Goal: Task Accomplishment & Management: Use online tool/utility

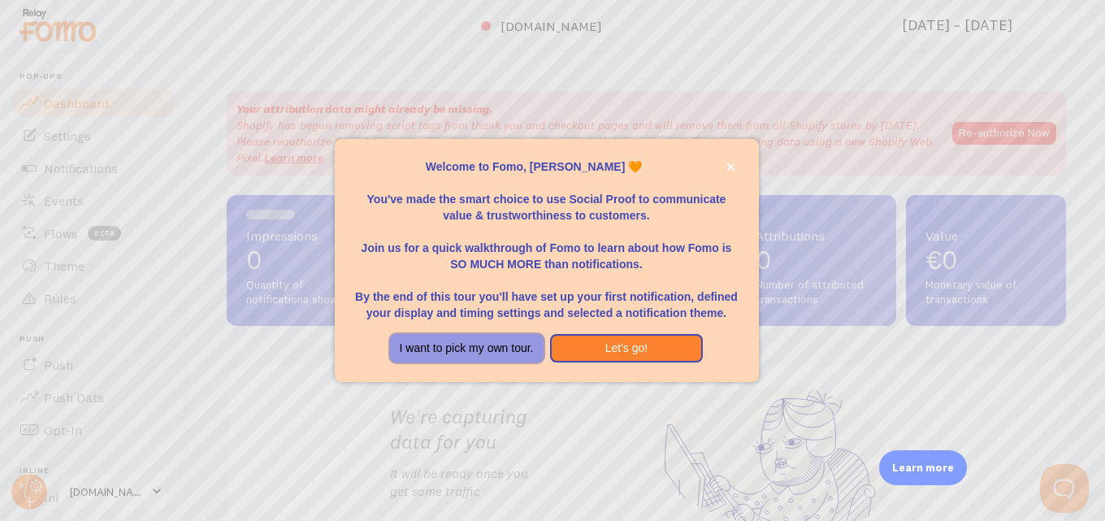
click at [494, 349] on button "I want to pick my own tour." at bounding box center [467, 348] width 154 height 29
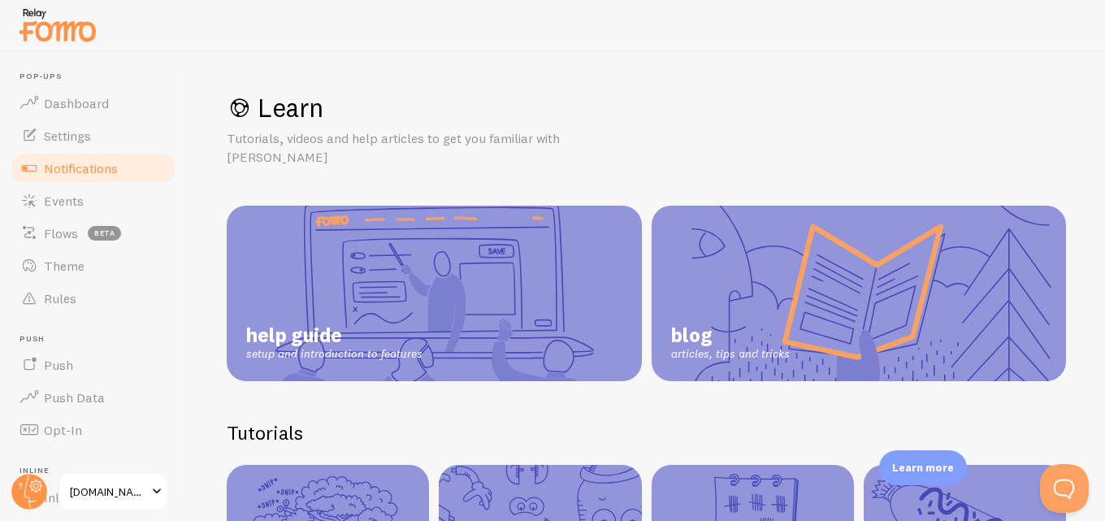
click at [89, 160] on span "Notifications" at bounding box center [81, 168] width 74 height 16
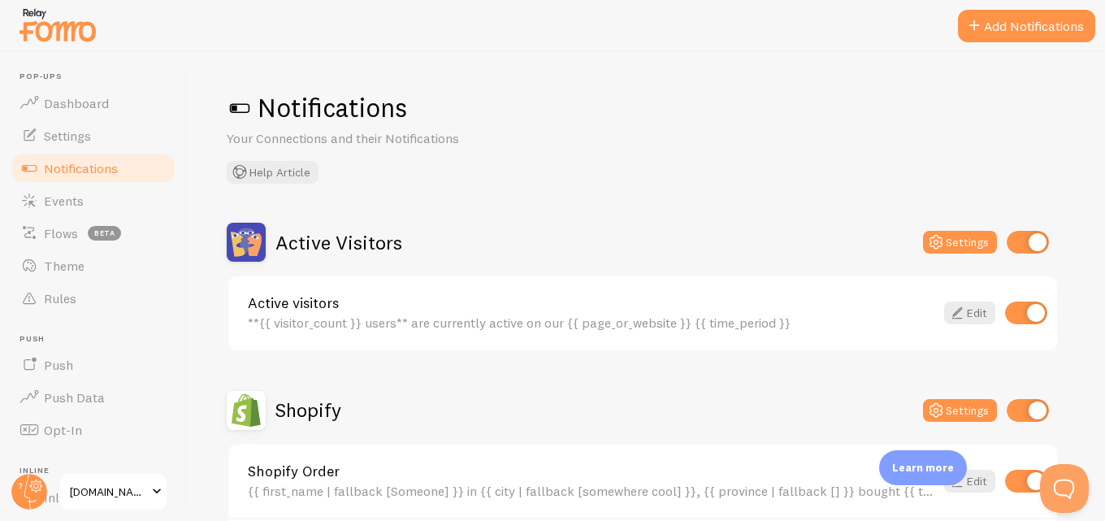
click at [1020, 307] on input "checkbox" at bounding box center [1026, 312] width 42 height 23
checkbox input "false"
